Goal: Task Accomplishment & Management: Manage account settings

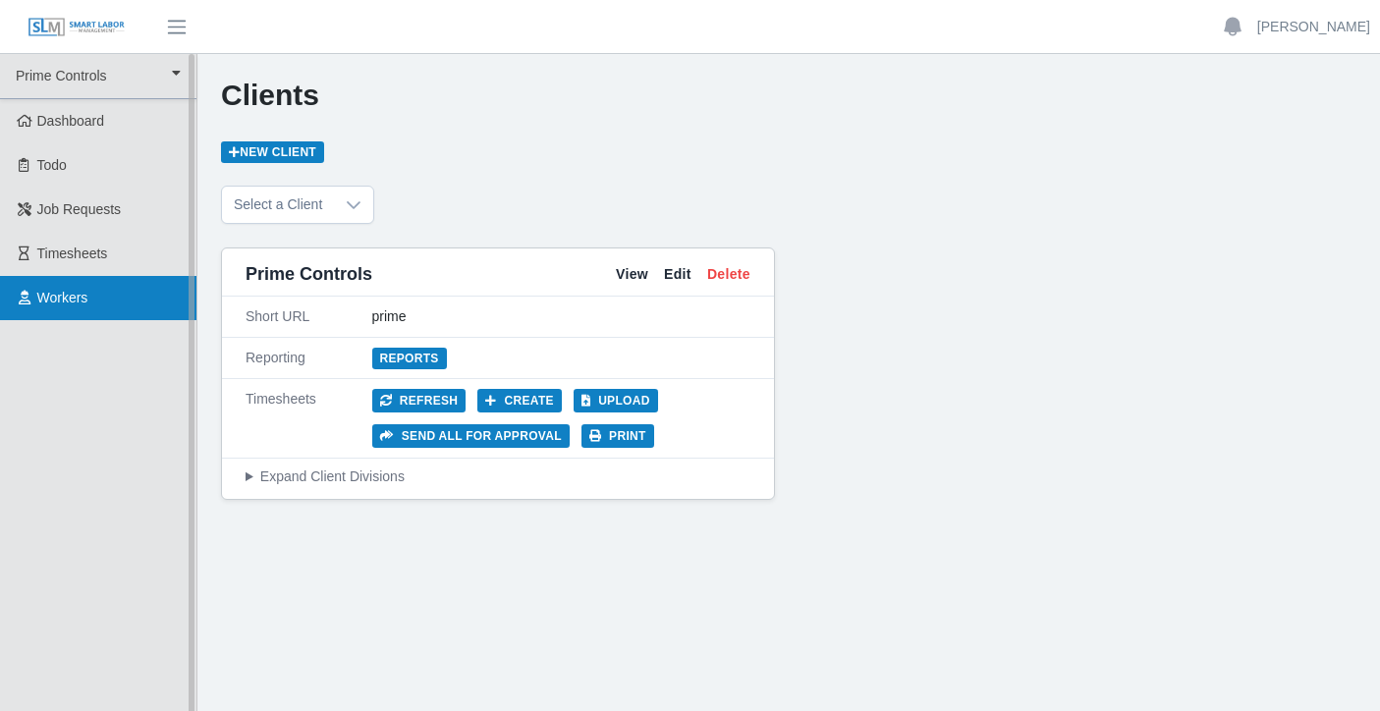
click at [75, 300] on span "Workers" at bounding box center [62, 298] width 51 height 16
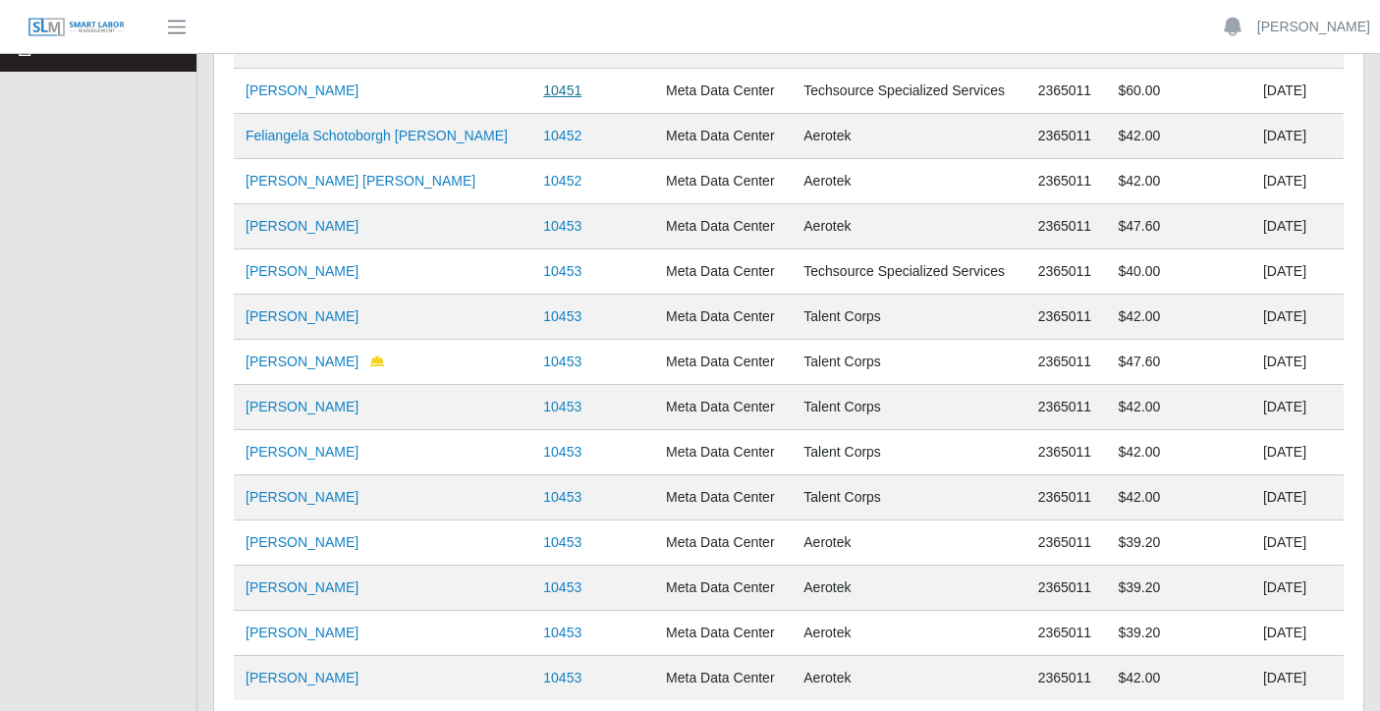
scroll to position [414, 0]
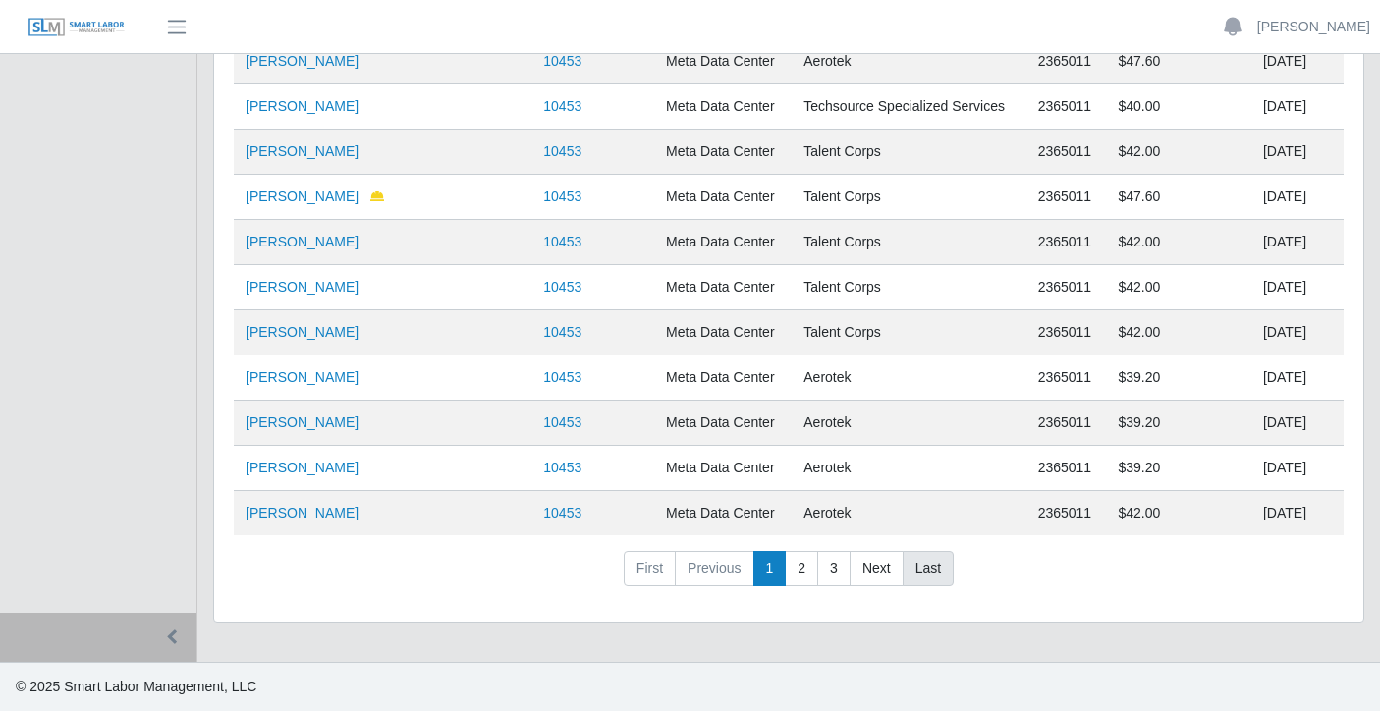
click at [932, 566] on link "Last" at bounding box center [928, 568] width 51 height 35
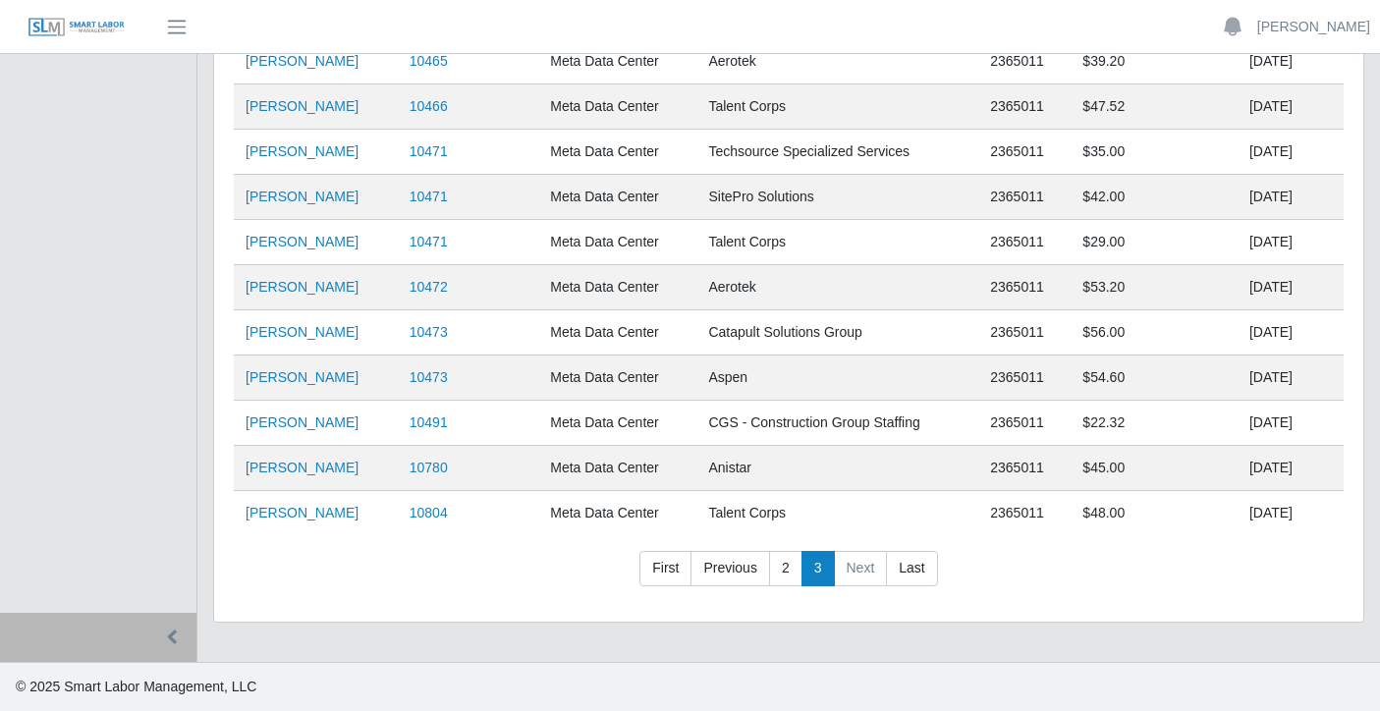
scroll to position [368, 0]
click at [467, 602] on div "**********" at bounding box center [789, 166] width 1150 height 912
click at [292, 245] on link "Jacob Ellis" at bounding box center [302, 242] width 113 height 16
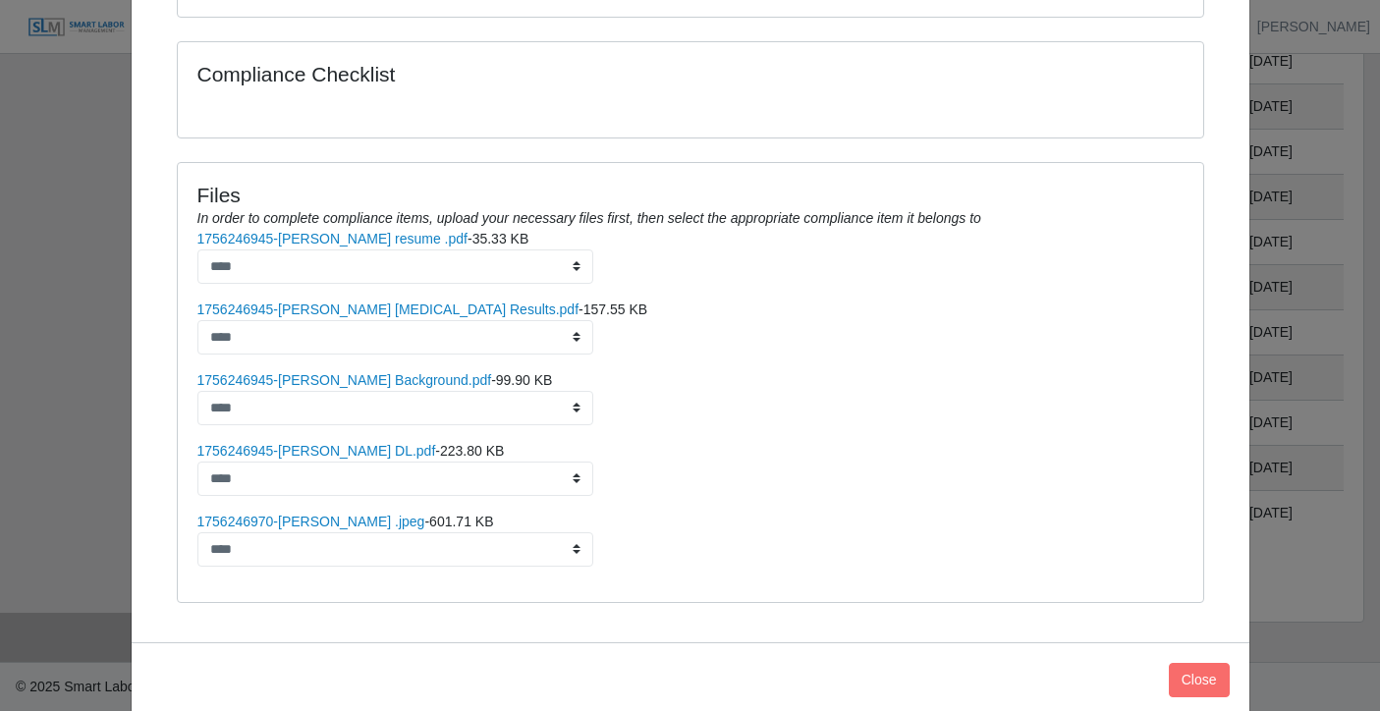
scroll to position [477, 0]
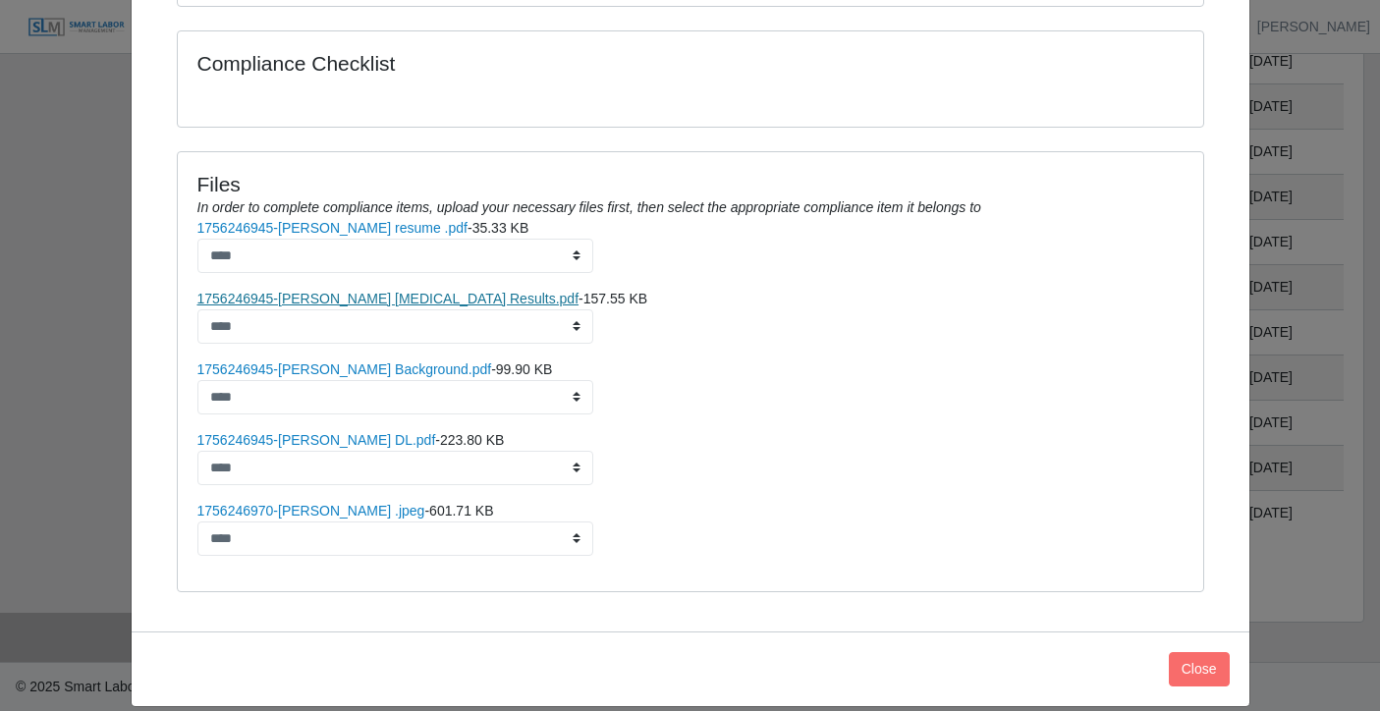
click at [373, 291] on link "1756246945-Jacob Ellis Drug screen Results.pdf" at bounding box center [388, 299] width 382 height 16
click at [332, 503] on link "1756246970-Jacob Ellis .jpeg" at bounding box center [311, 511] width 228 height 16
click at [264, 503] on link "1756246970-Jacob Ellis .jpeg" at bounding box center [311, 511] width 228 height 16
click at [378, 362] on link "1756246945-Jacob Ellis Background.pdf" at bounding box center [344, 370] width 295 height 16
click at [1187, 652] on button "Close" at bounding box center [1199, 669] width 61 height 34
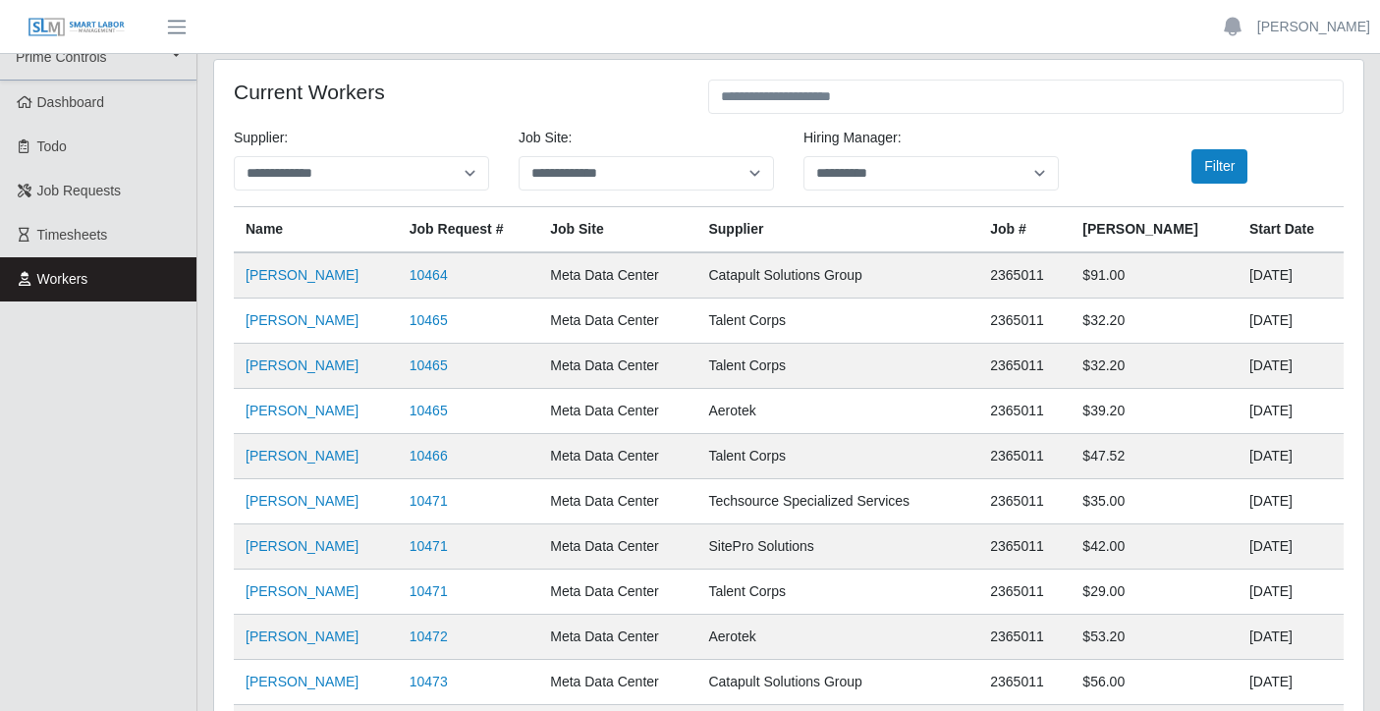
scroll to position [0, 0]
